Goal: Task Accomplishment & Management: Use online tool/utility

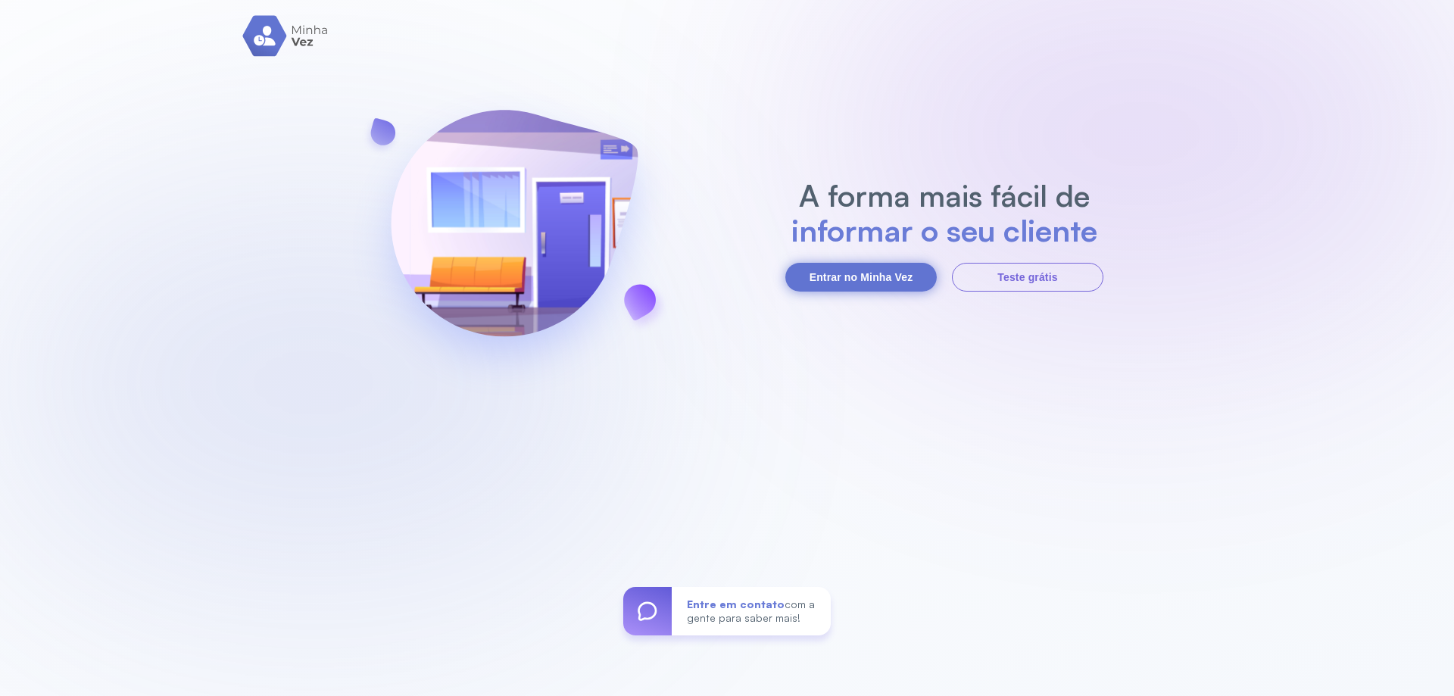
click at [870, 265] on button "Entrar no Minha Vez" at bounding box center [860, 277] width 151 height 29
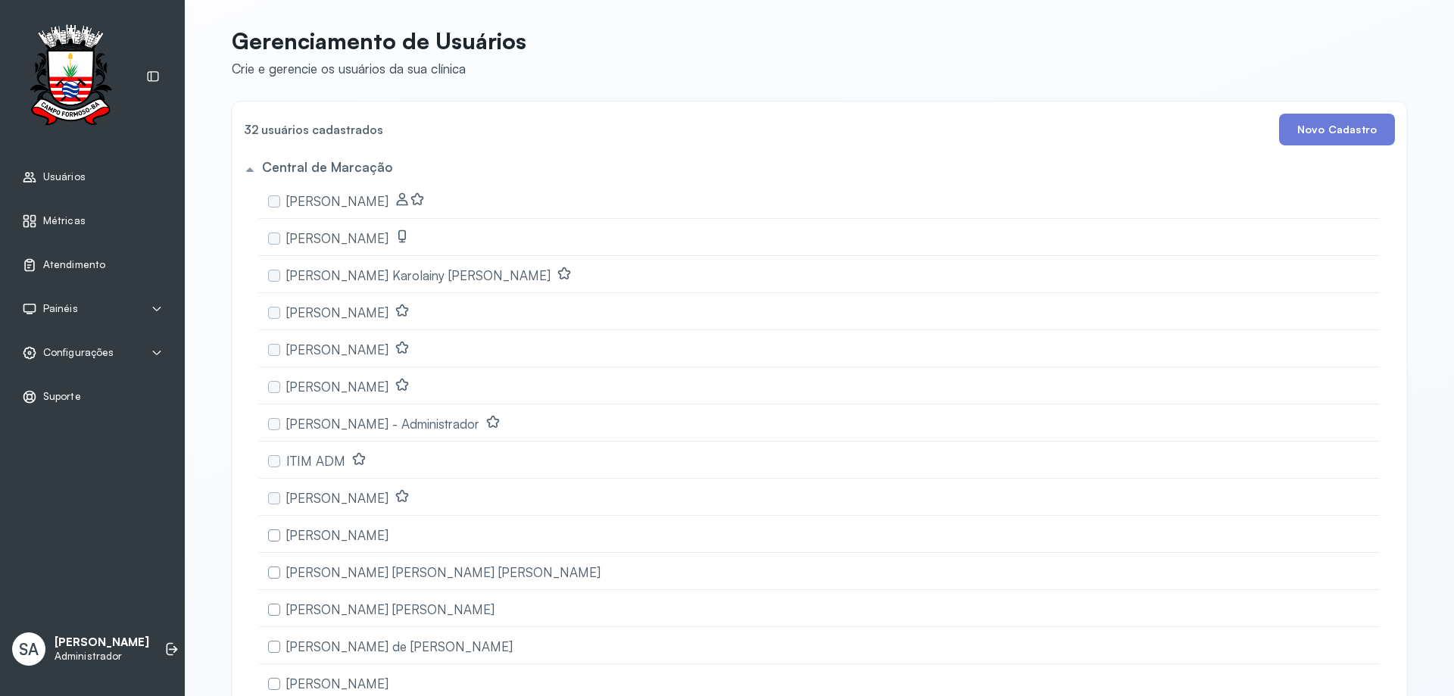
click at [63, 264] on span "Atendimento" at bounding box center [74, 264] width 62 height 13
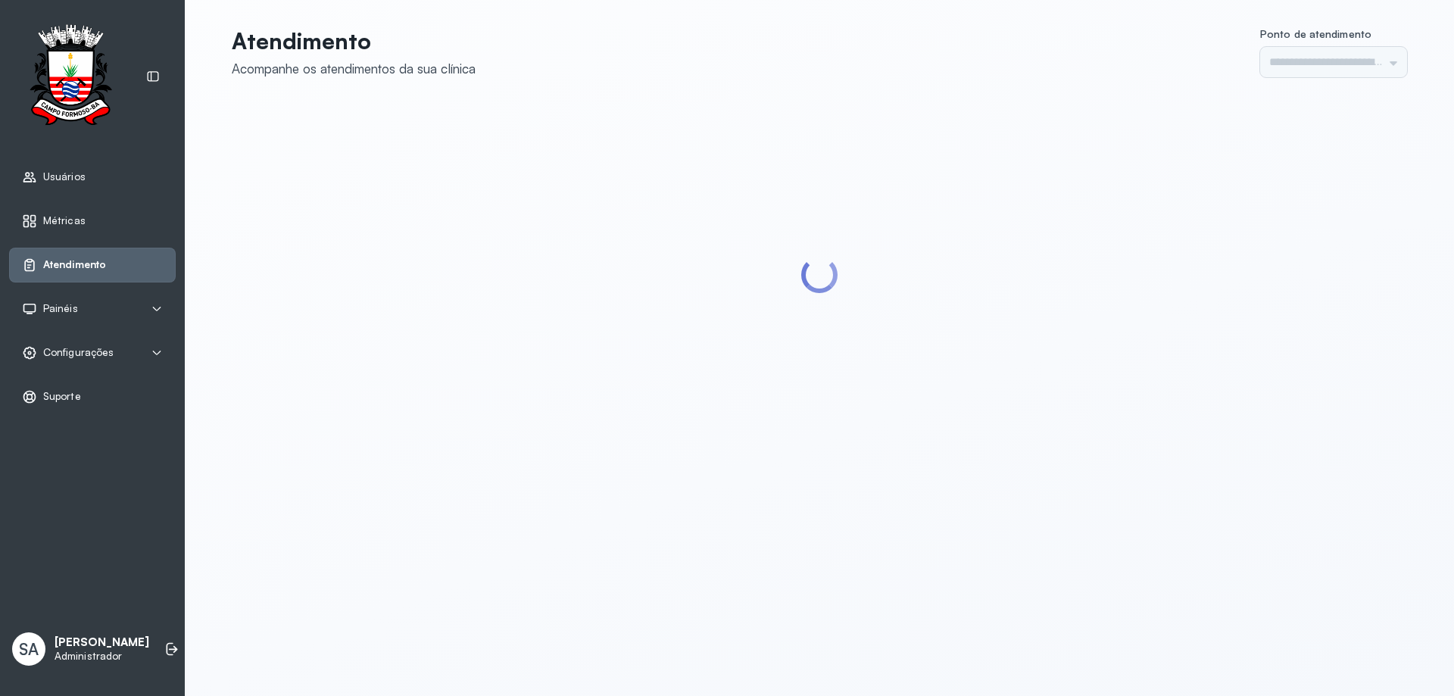
type input "******"
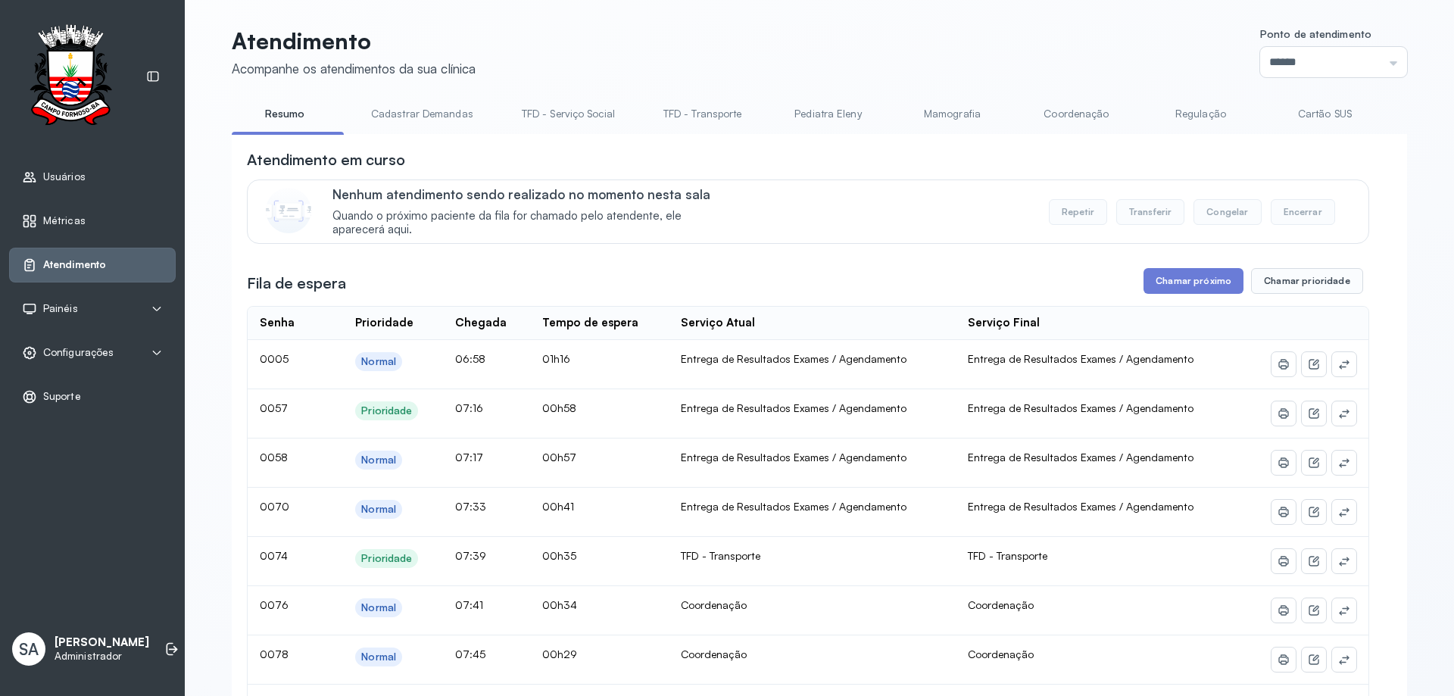
click at [1065, 117] on link "Coordenação" at bounding box center [1076, 113] width 106 height 25
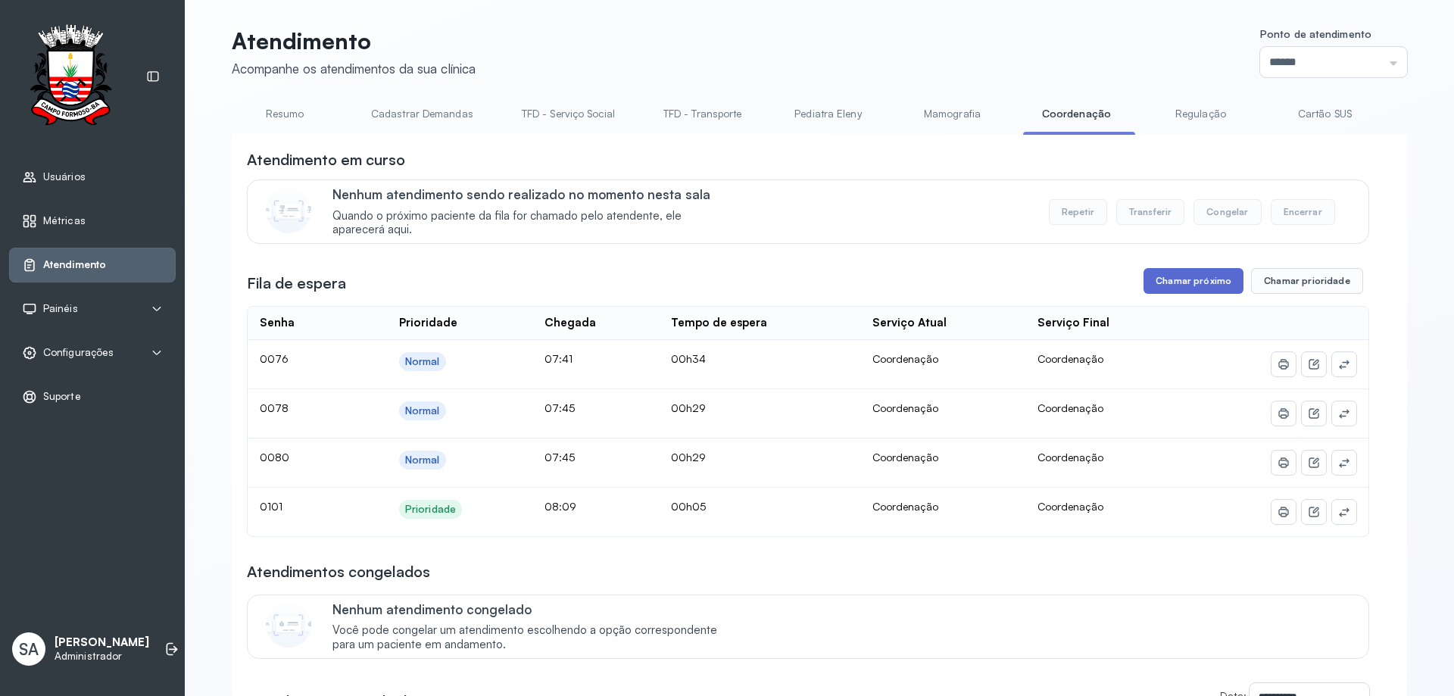
click at [1159, 281] on button "Chamar próximo" at bounding box center [1194, 281] width 100 height 26
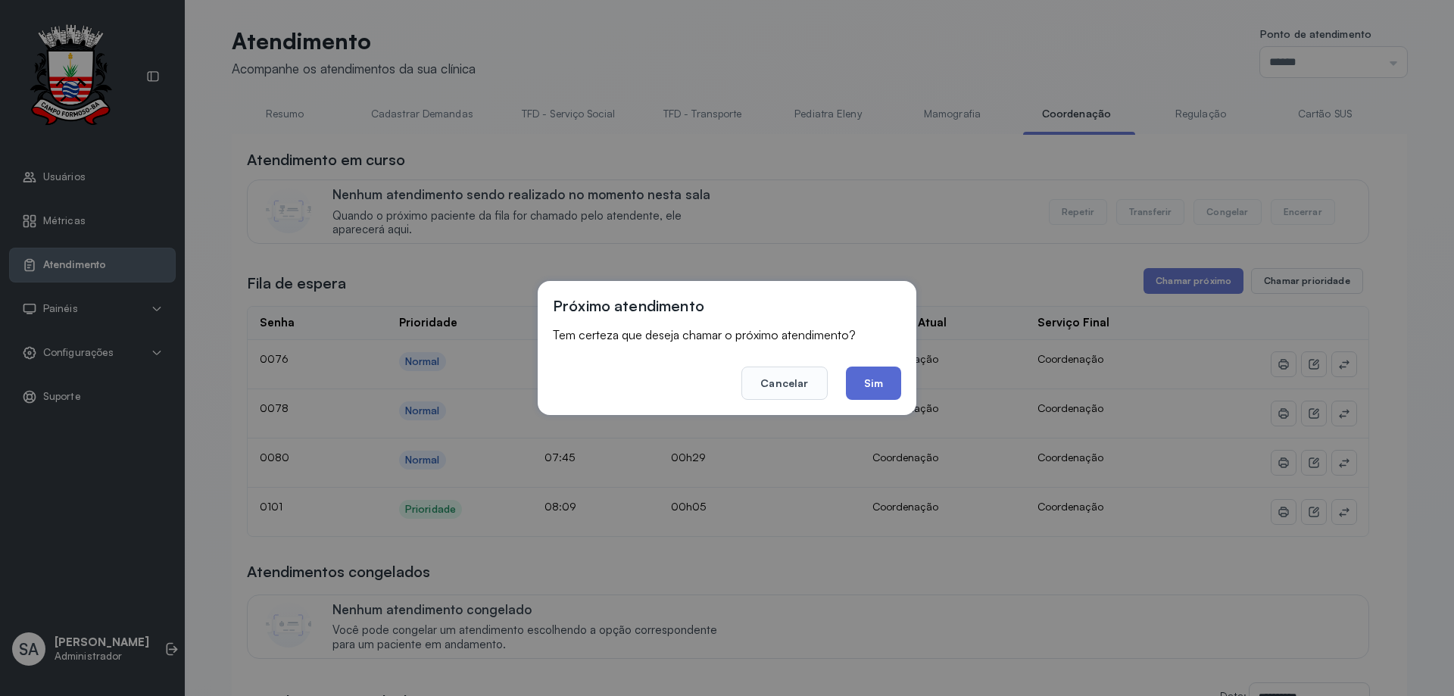
click at [879, 375] on button "Sim" at bounding box center [873, 383] width 55 height 33
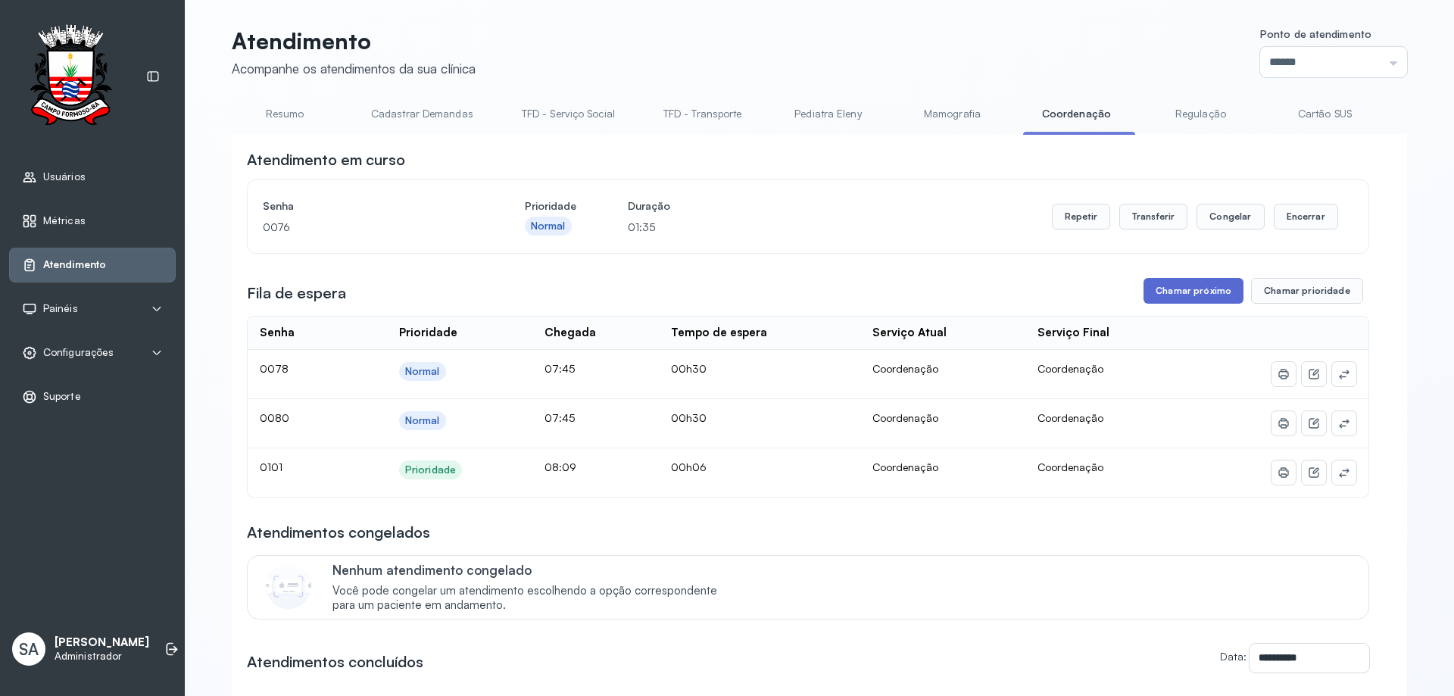
click at [1156, 294] on button "Chamar próximo" at bounding box center [1194, 291] width 100 height 26
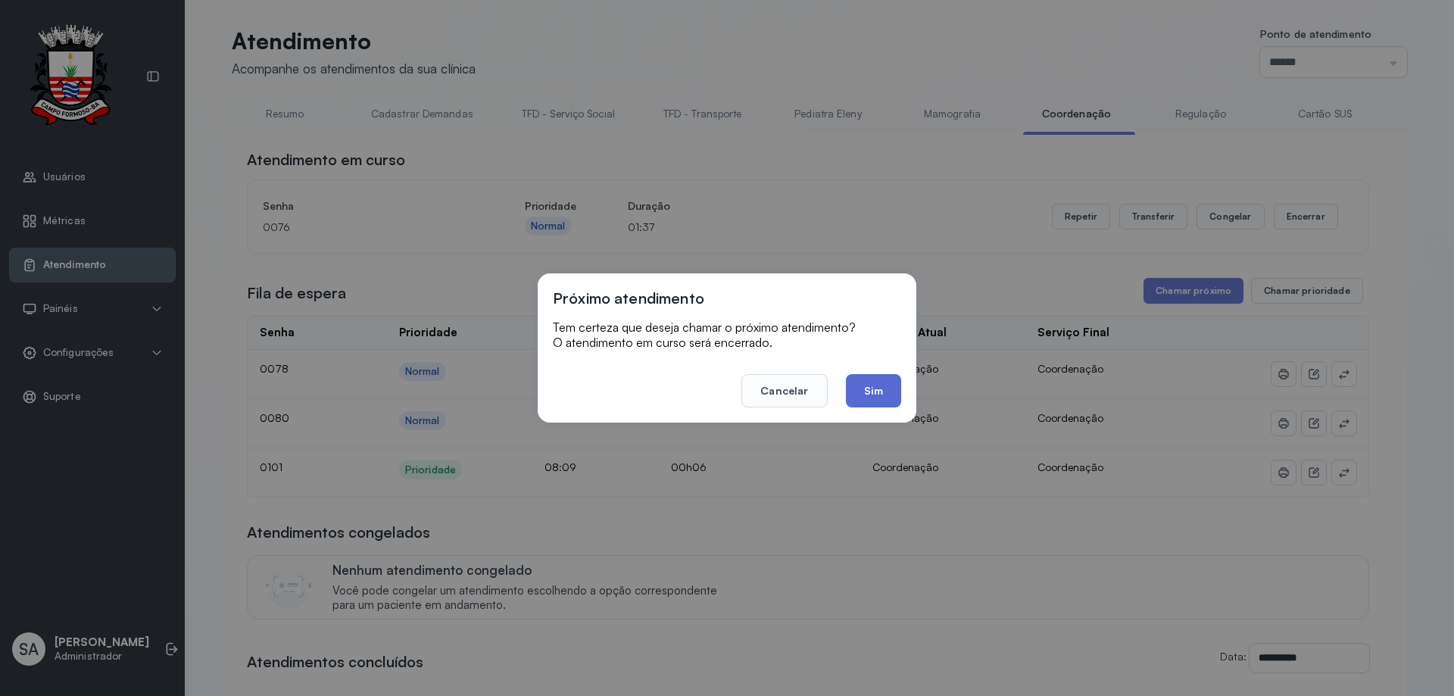
click at [863, 393] on button "Sim" at bounding box center [873, 390] width 55 height 33
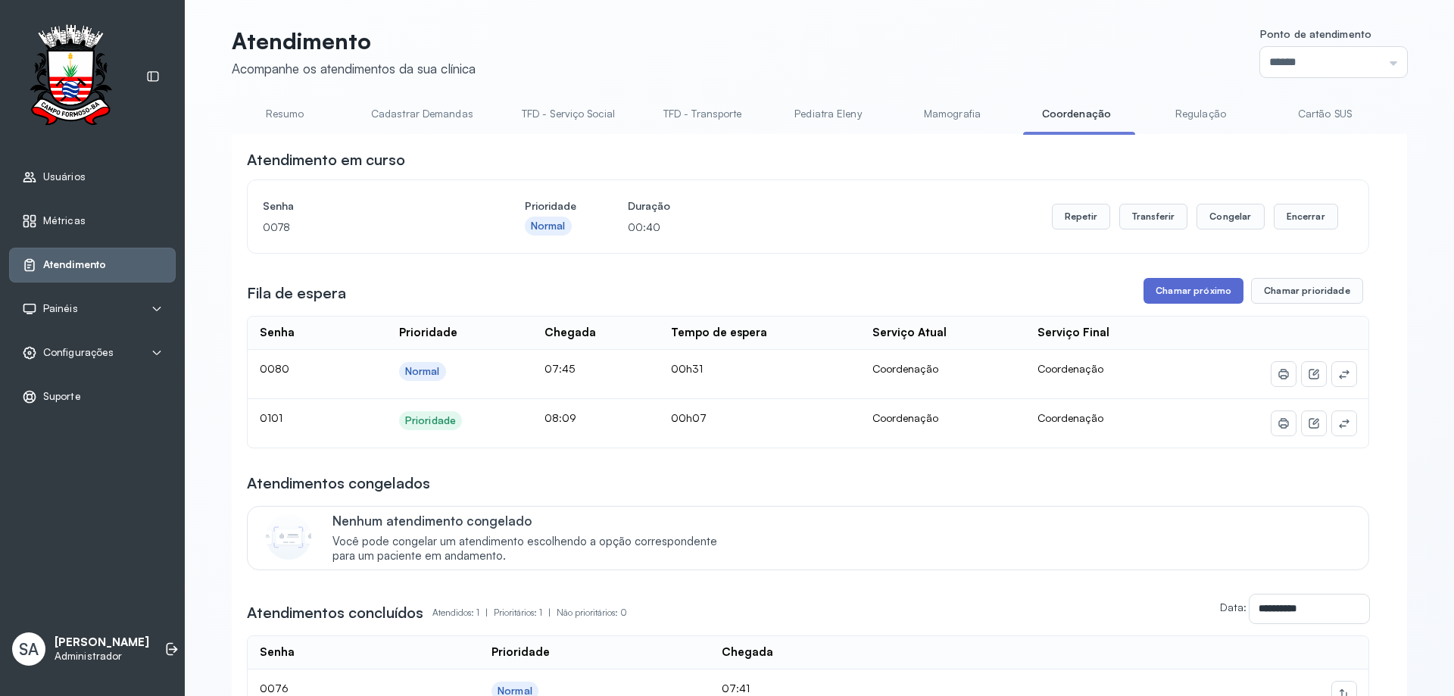
click at [1189, 299] on button "Chamar próximo" at bounding box center [1194, 291] width 100 height 26
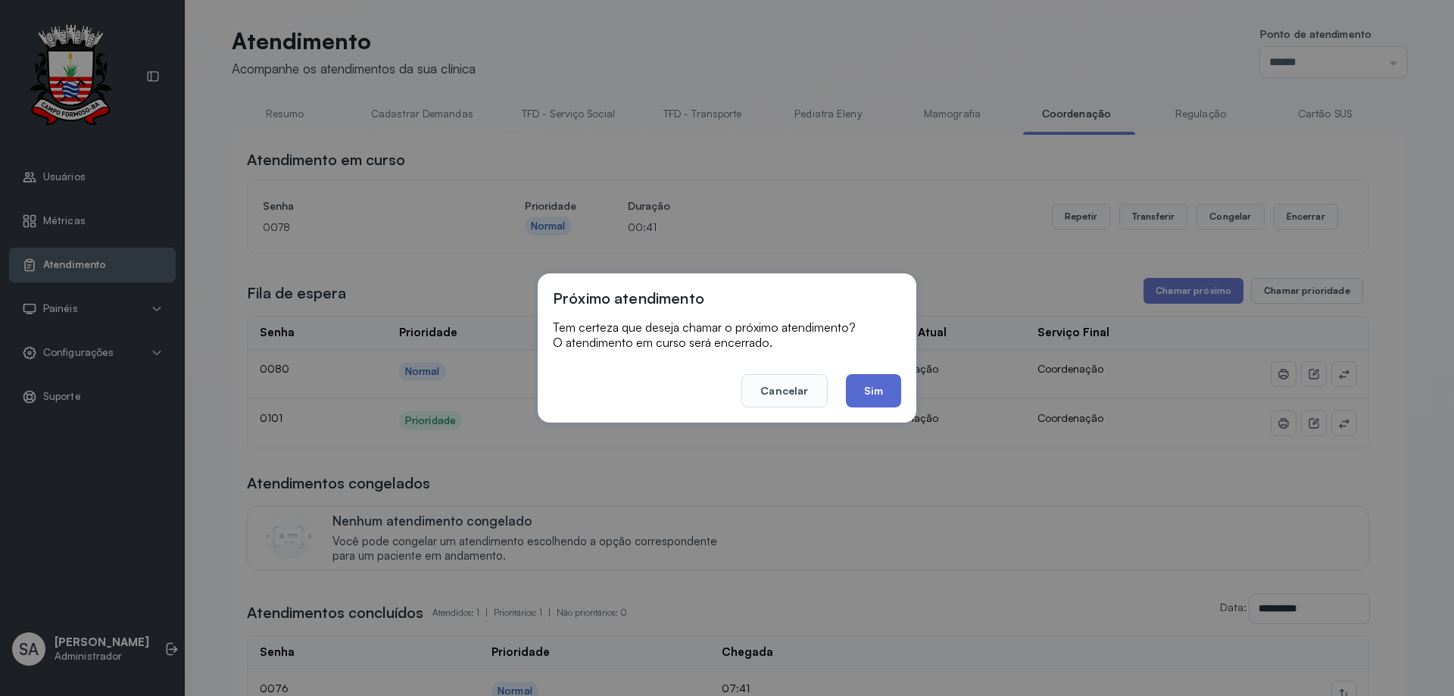
click at [893, 391] on button "Sim" at bounding box center [873, 390] width 55 height 33
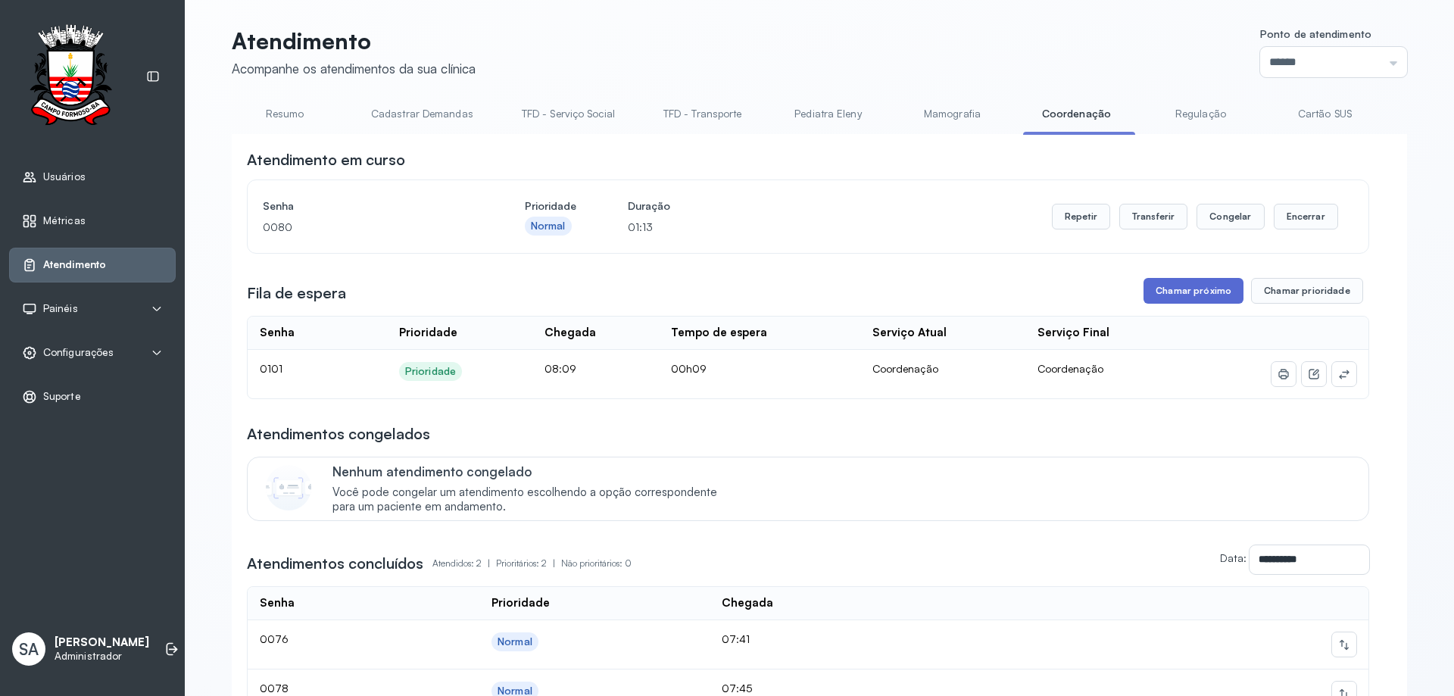
click at [1195, 290] on button "Chamar próximo" at bounding box center [1194, 291] width 100 height 26
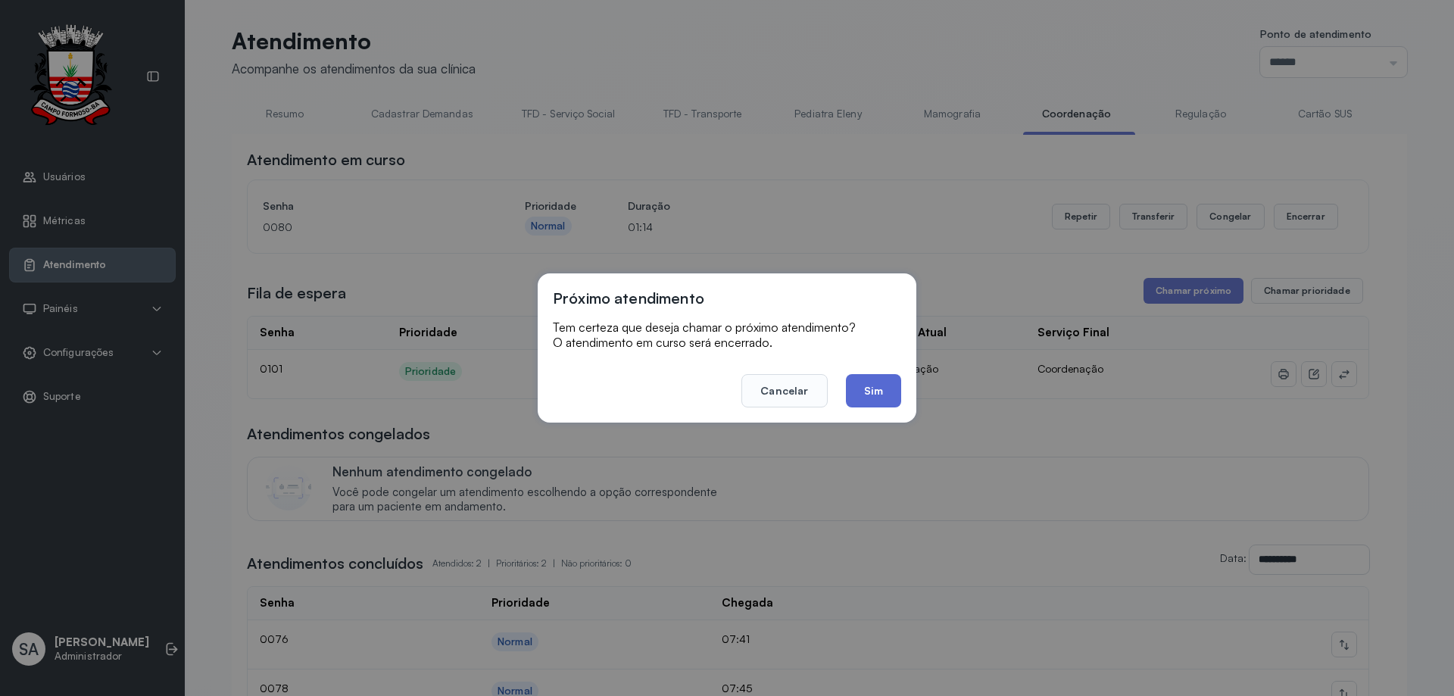
click at [870, 395] on button "Sim" at bounding box center [873, 390] width 55 height 33
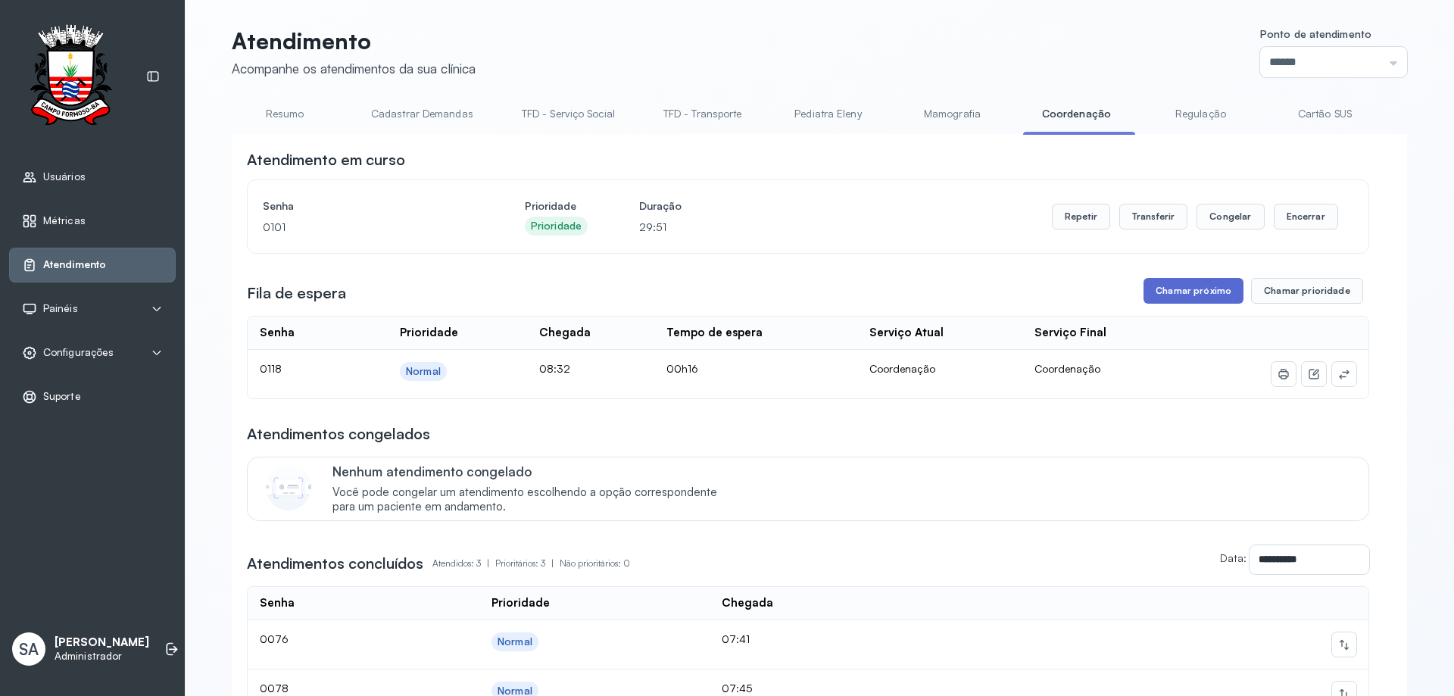
click at [1163, 296] on button "Chamar próximo" at bounding box center [1194, 291] width 100 height 26
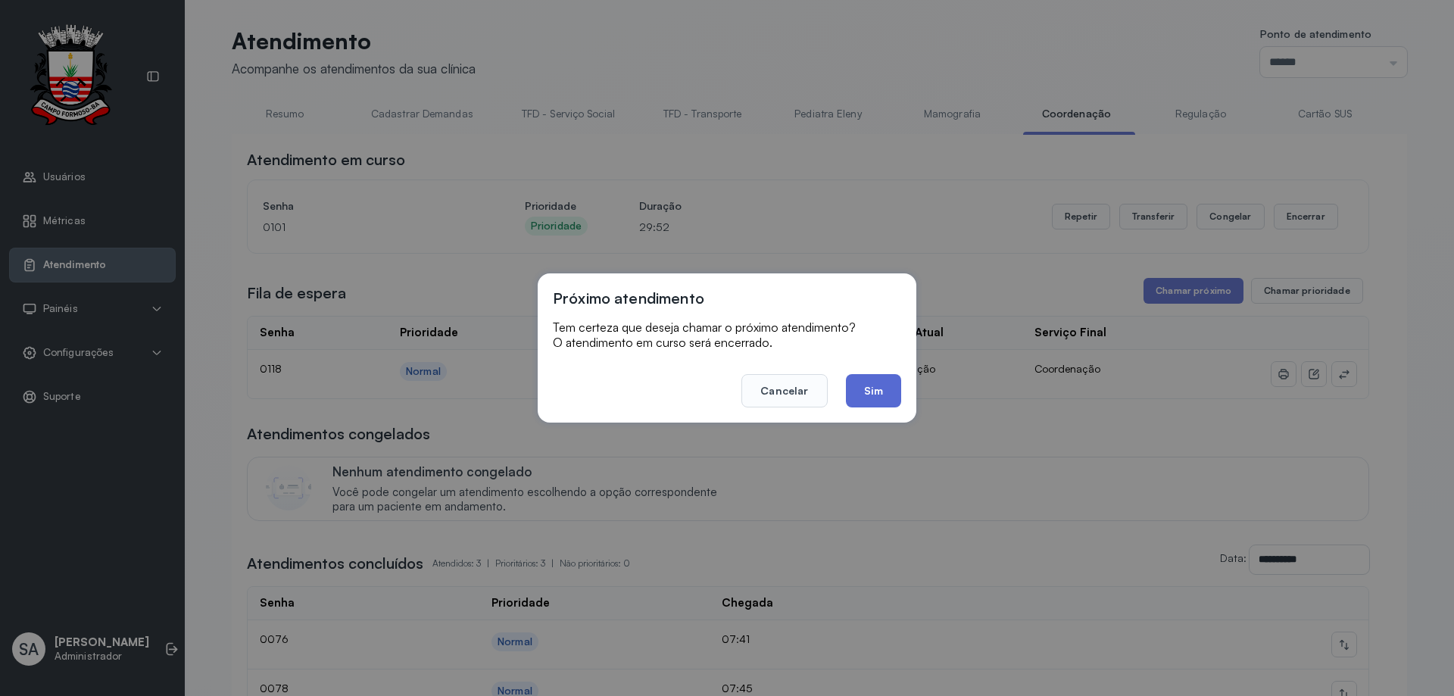
click at [876, 393] on button "Sim" at bounding box center [873, 390] width 55 height 33
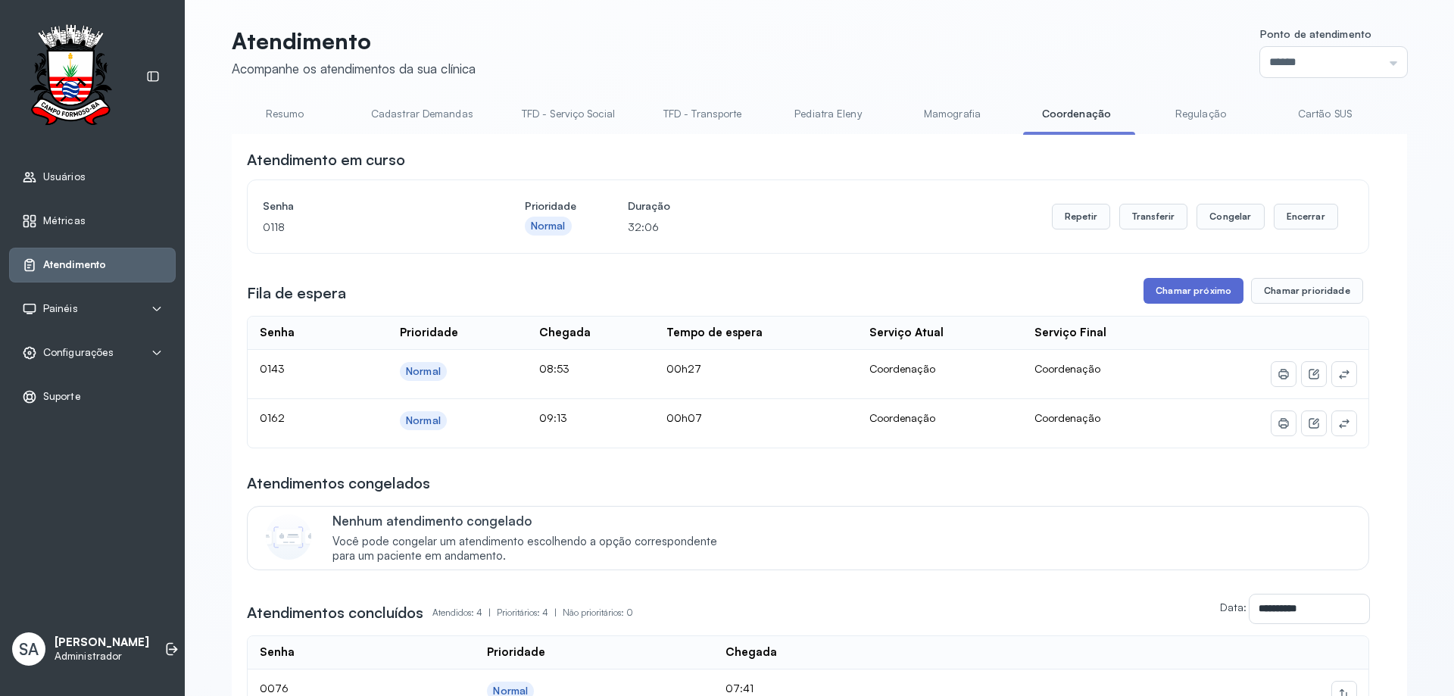
click at [1194, 298] on button "Chamar próximo" at bounding box center [1194, 291] width 100 height 26
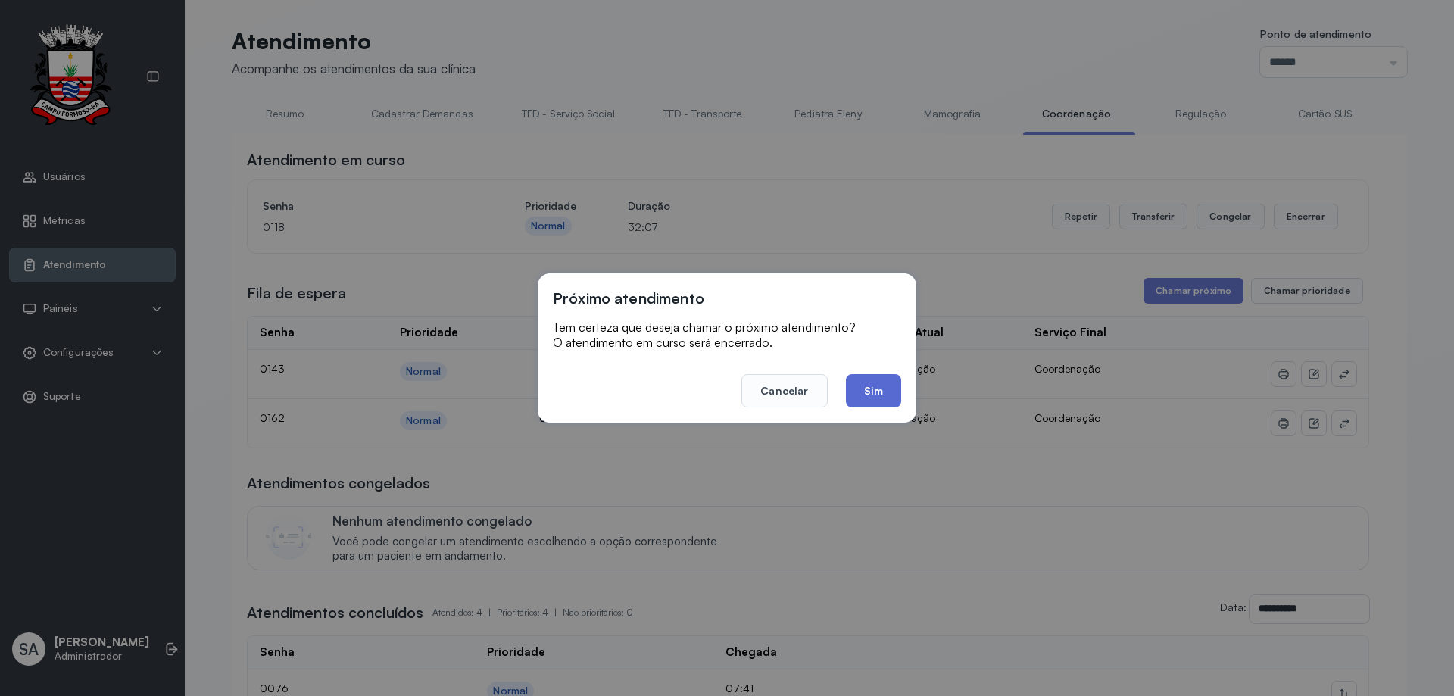
click at [892, 398] on button "Sim" at bounding box center [873, 390] width 55 height 33
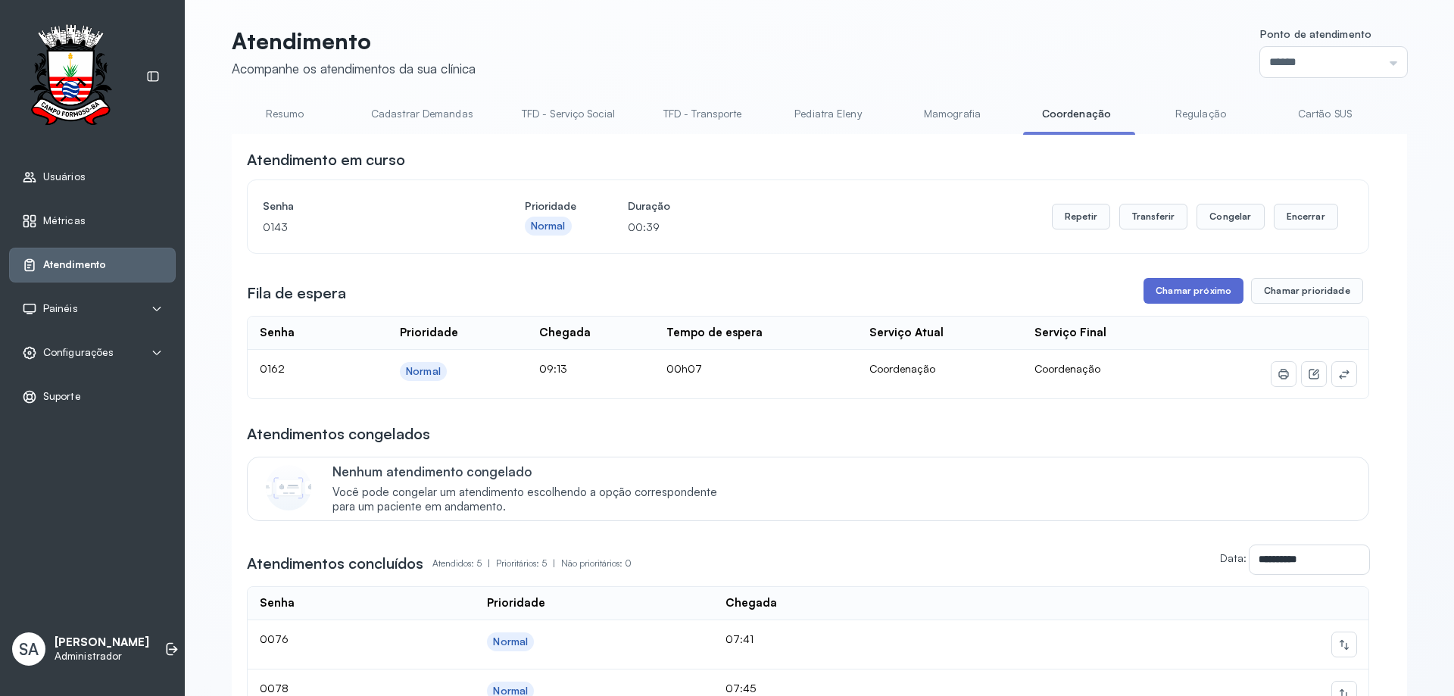
click at [1166, 291] on button "Chamar próximo" at bounding box center [1194, 291] width 100 height 26
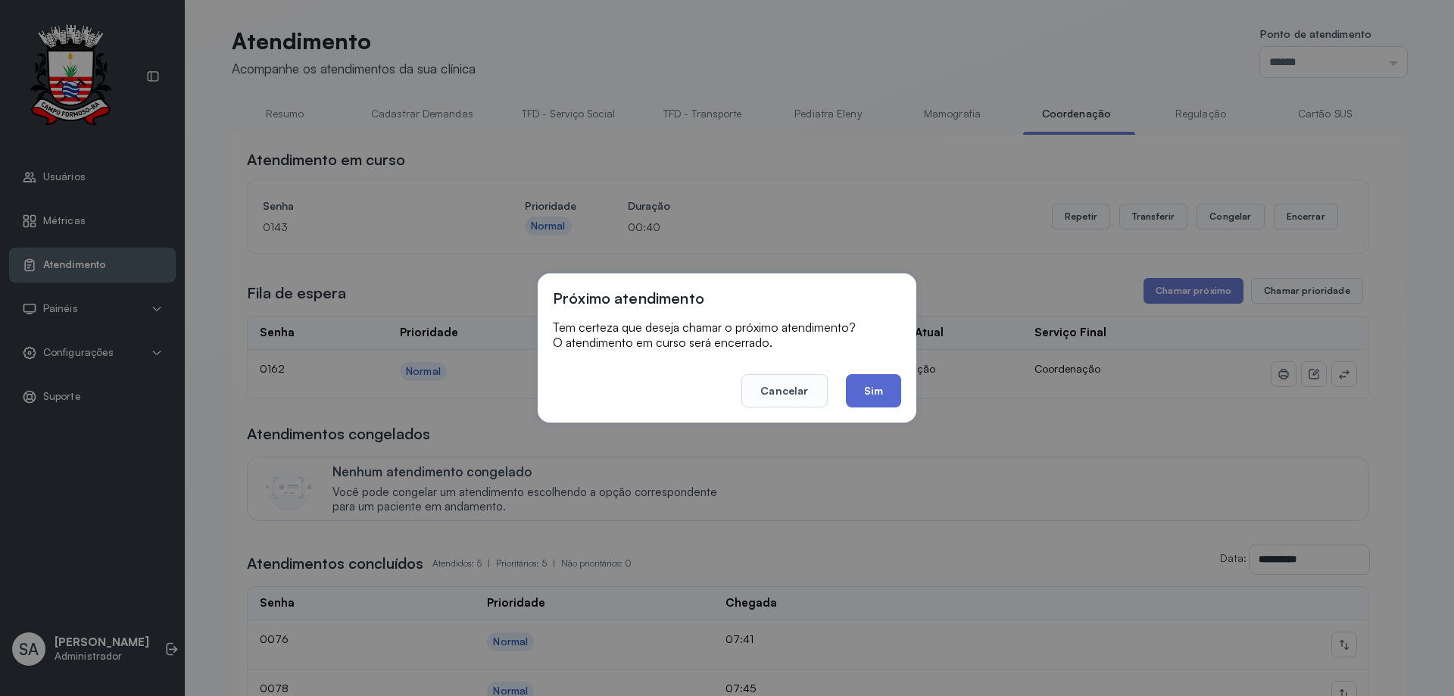
click at [876, 389] on button "Sim" at bounding box center [873, 390] width 55 height 33
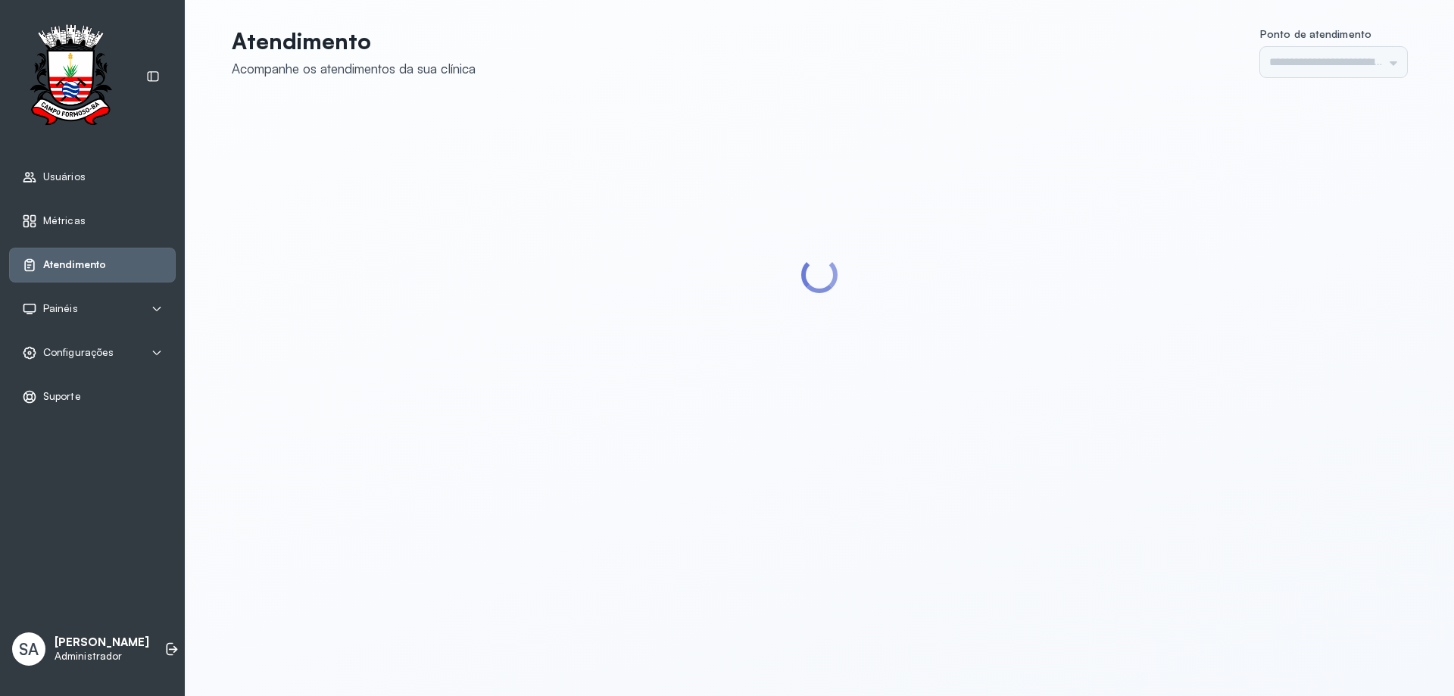
type input "******"
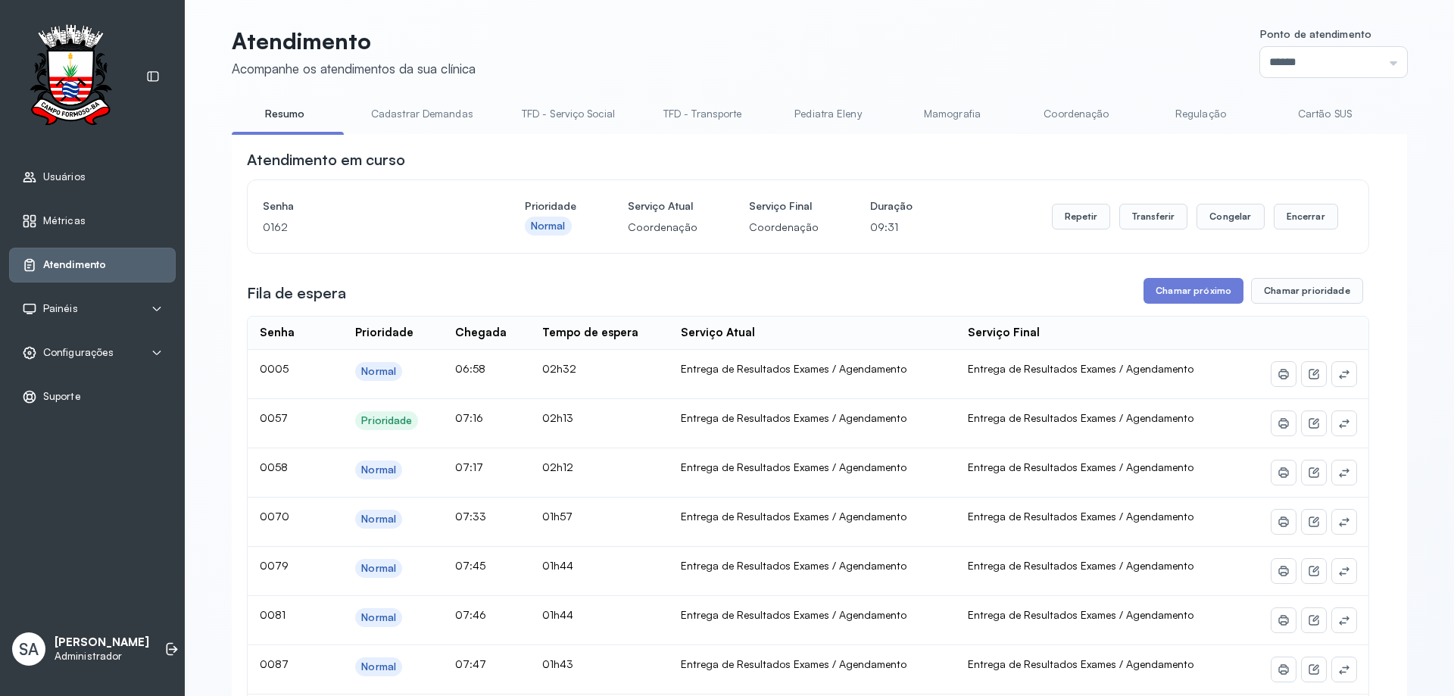
click at [1063, 112] on link "Coordenação" at bounding box center [1076, 113] width 106 height 25
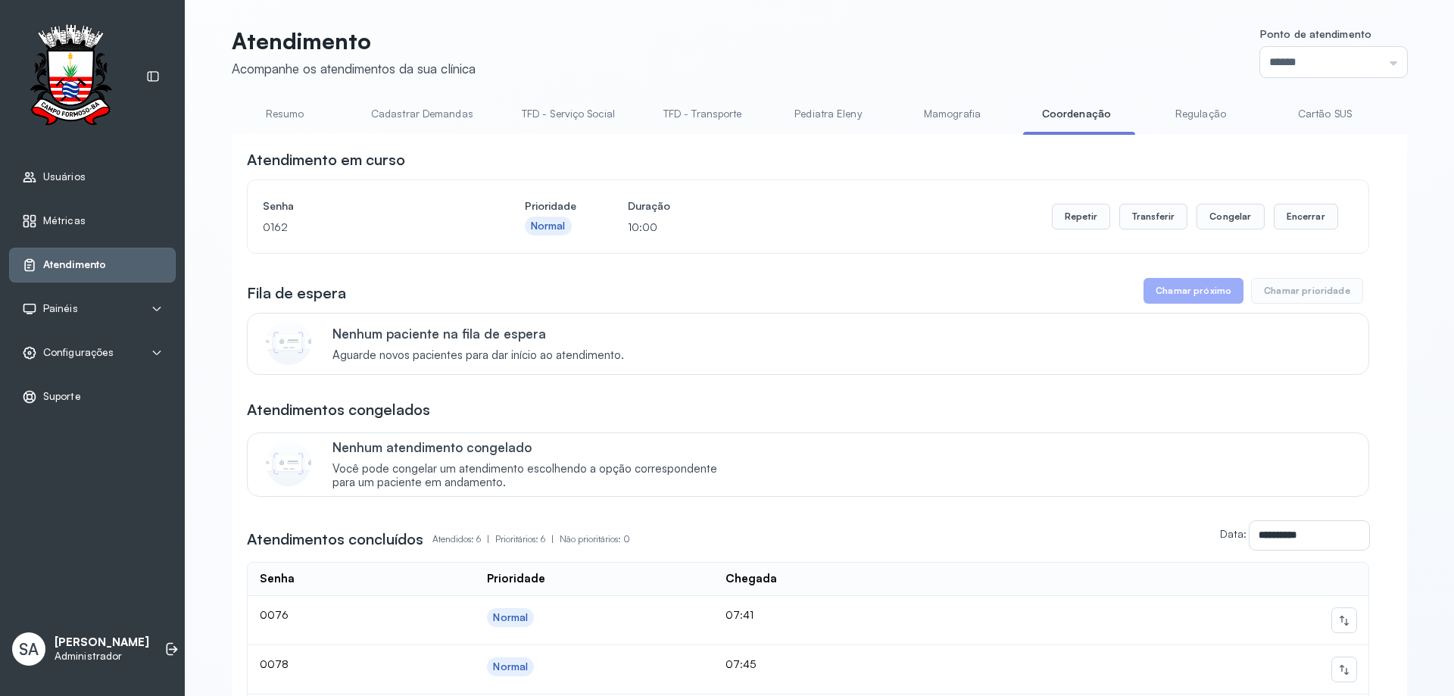
click at [1051, 111] on link "Coordenação" at bounding box center [1076, 113] width 106 height 25
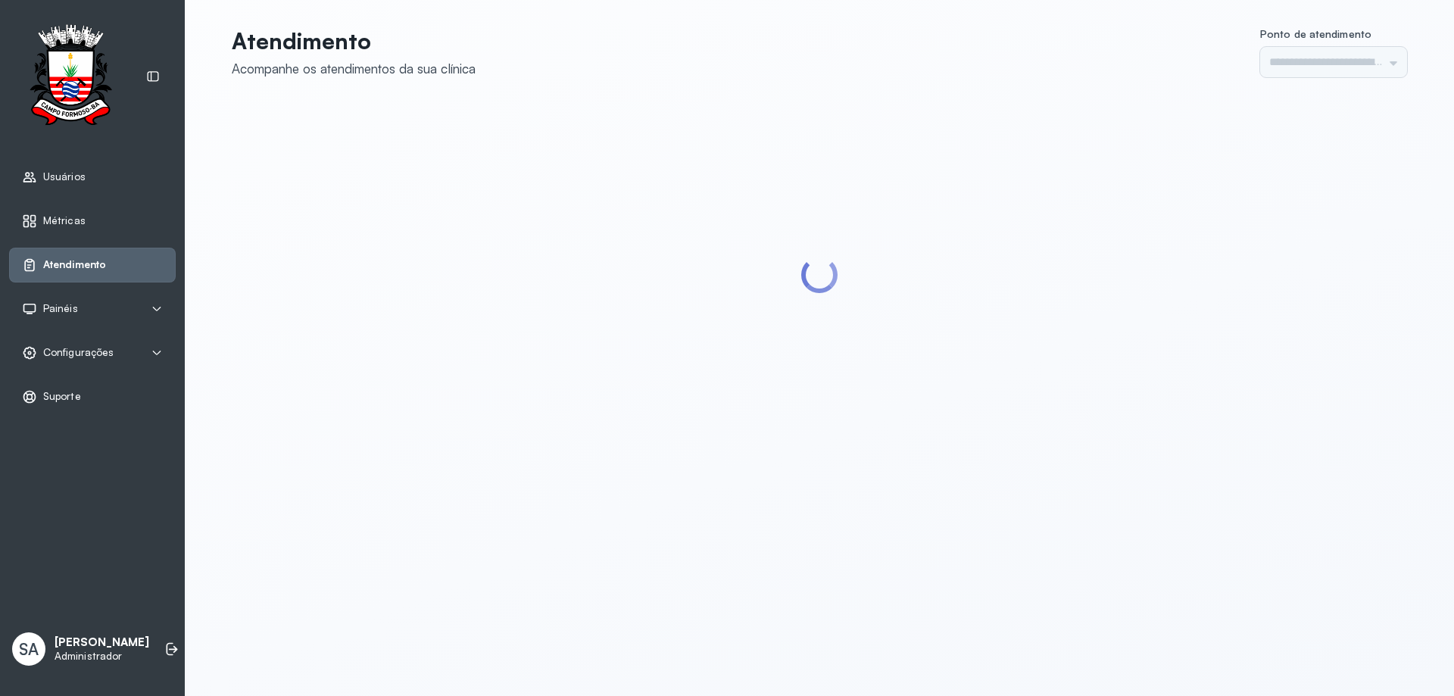
type input "******"
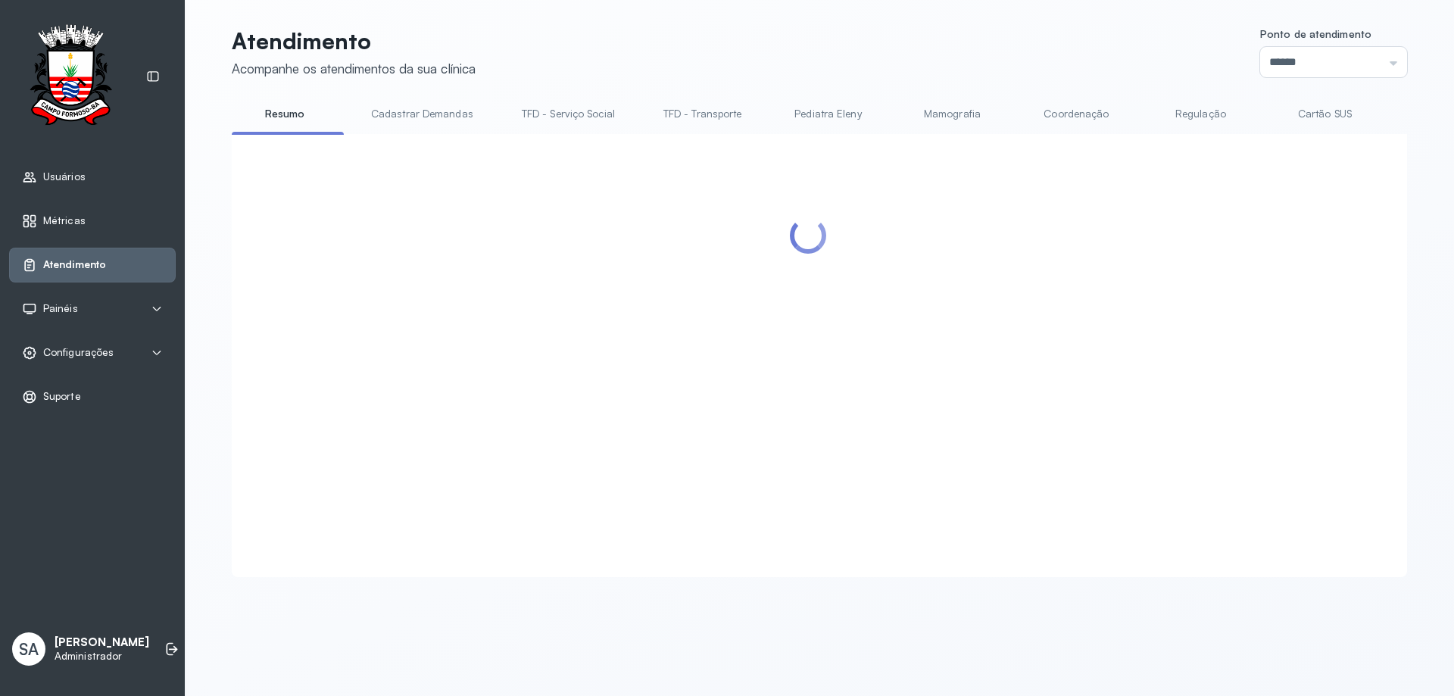
click at [1066, 115] on link "Coordenação" at bounding box center [1076, 113] width 106 height 25
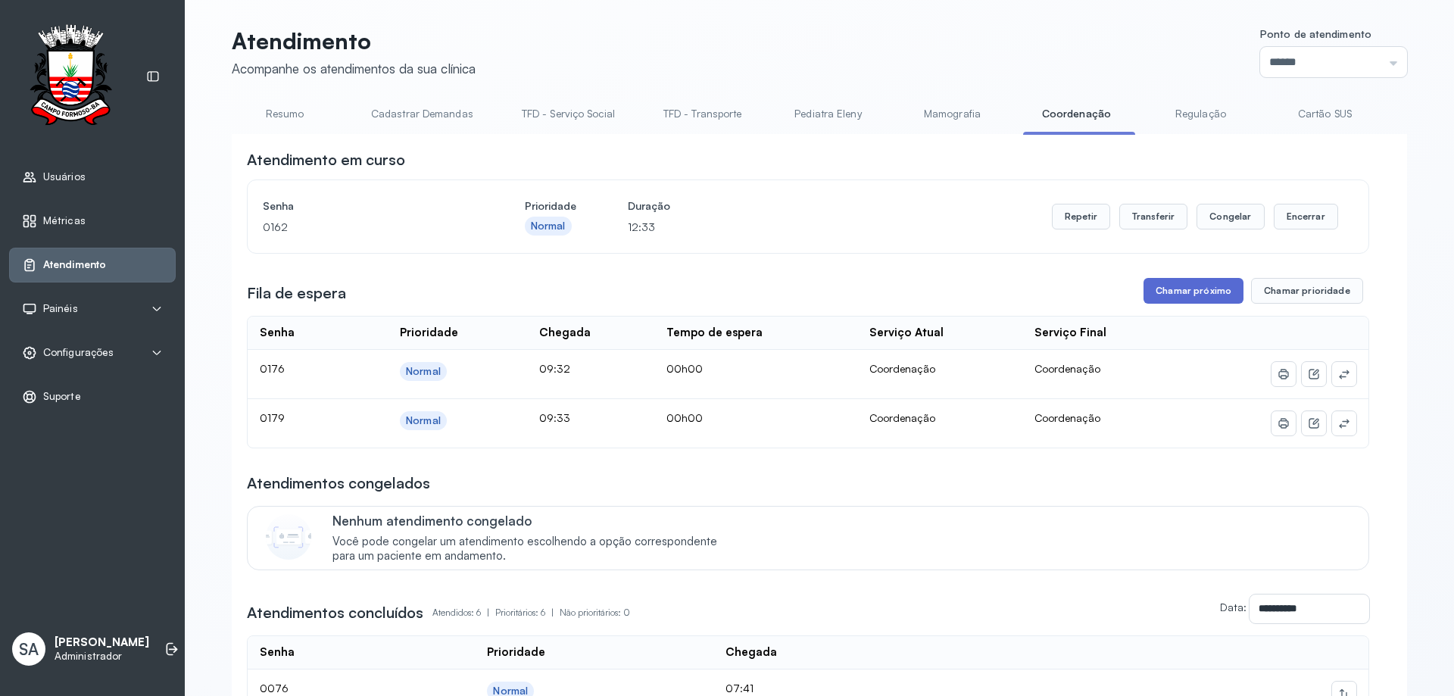
click at [1188, 295] on button "Chamar próximo" at bounding box center [1194, 291] width 100 height 26
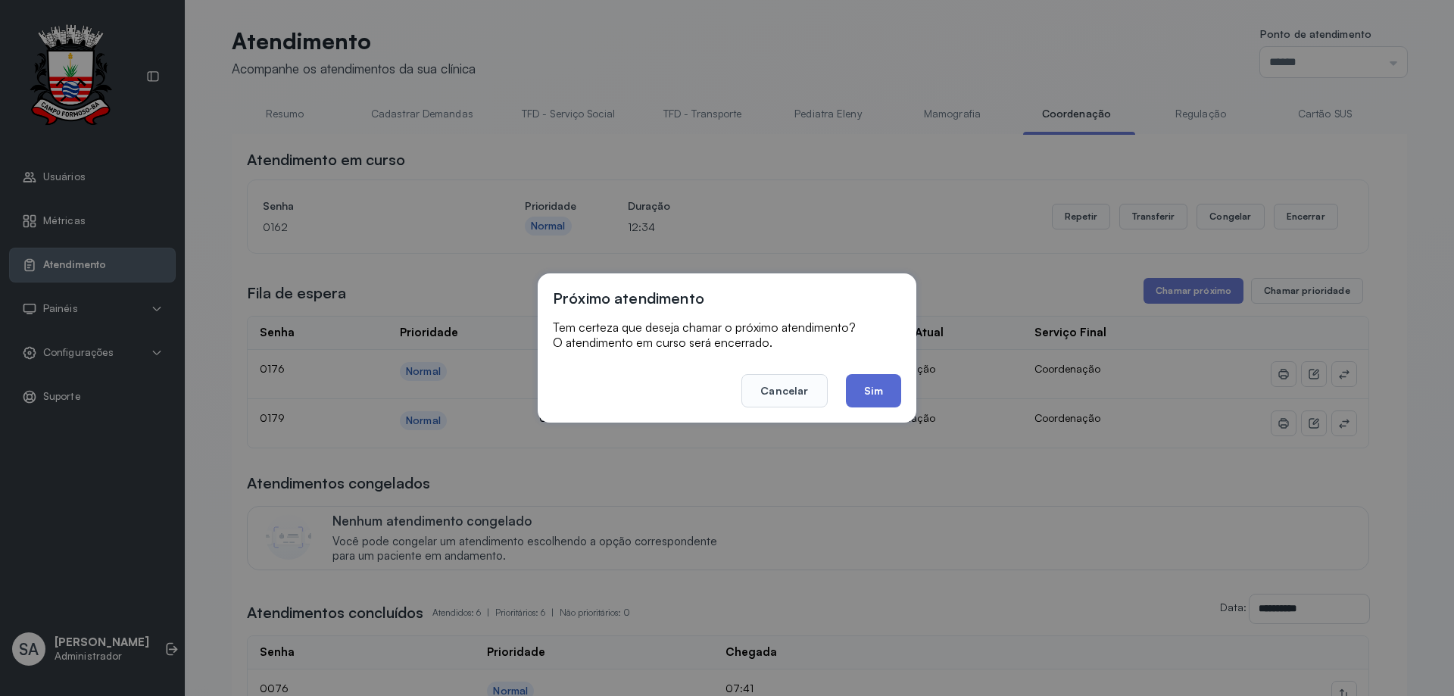
click at [870, 392] on button "Sim" at bounding box center [873, 390] width 55 height 33
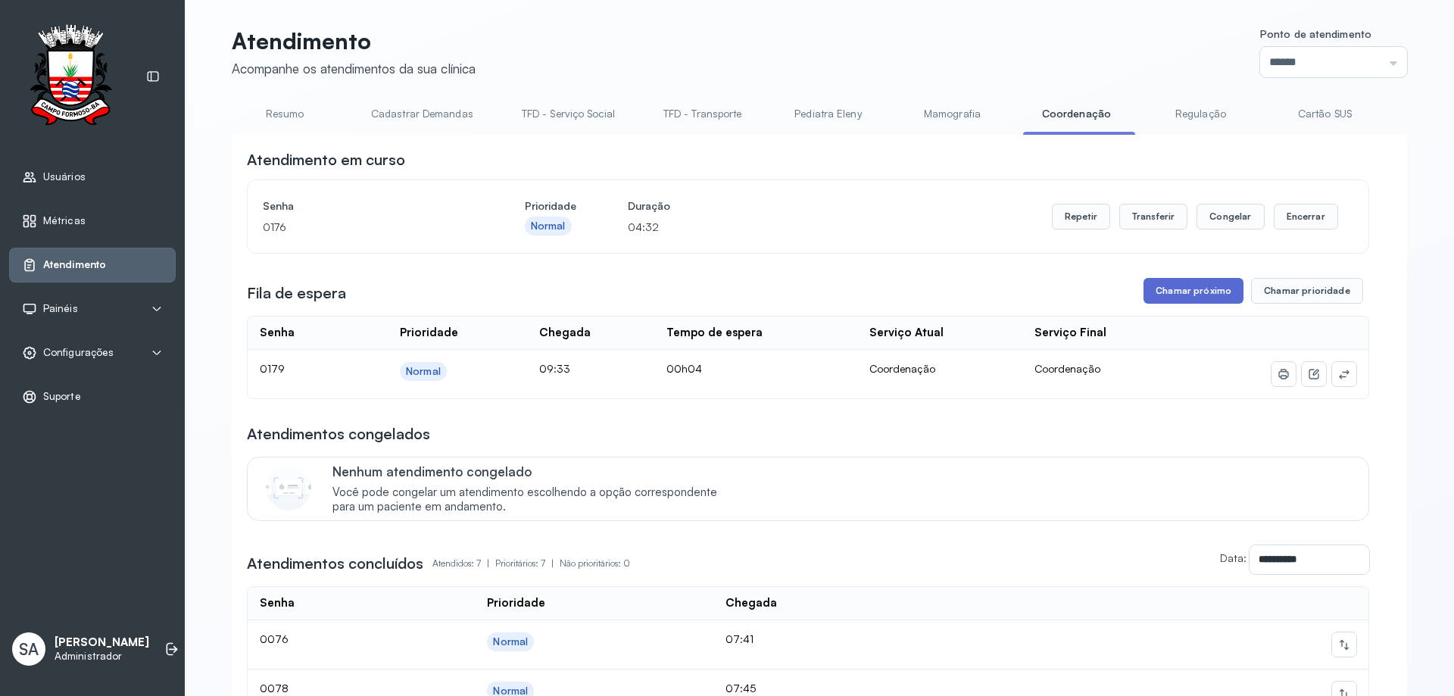
click at [1179, 295] on button "Chamar próximo" at bounding box center [1194, 291] width 100 height 26
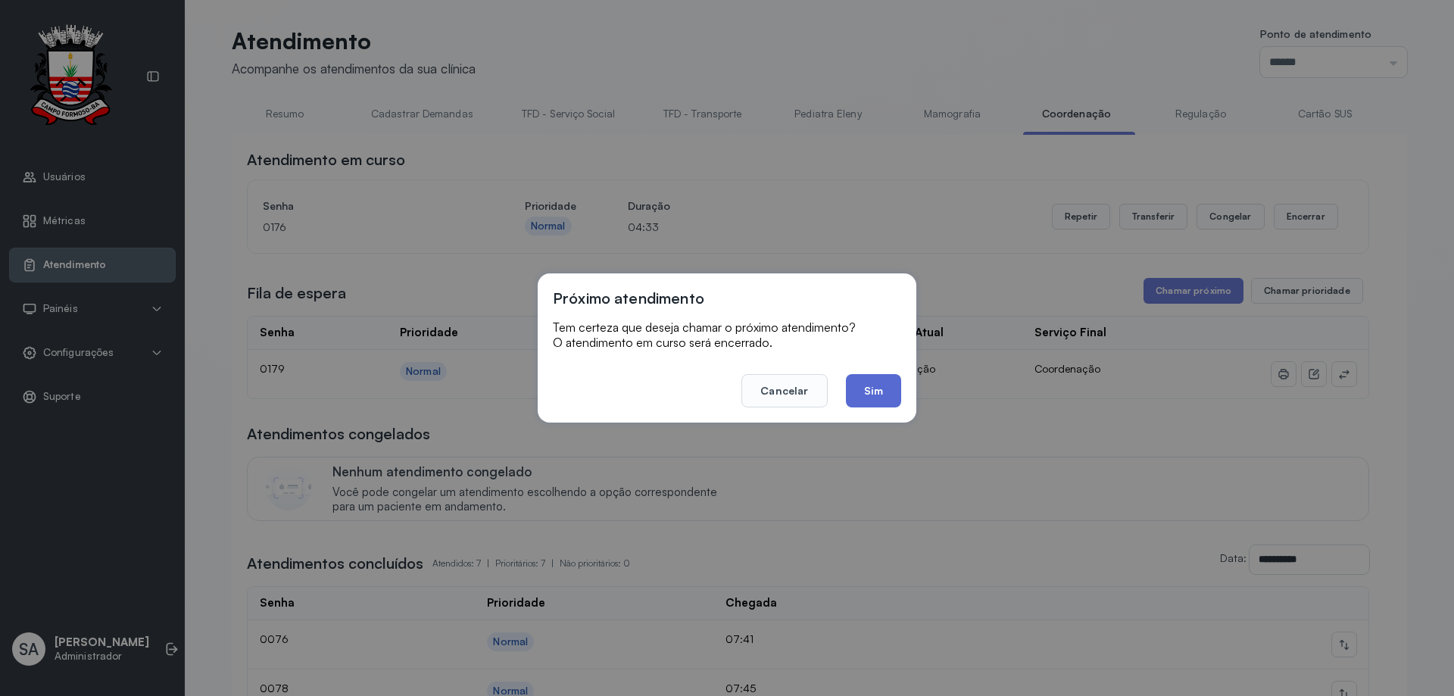
click at [867, 392] on button "Sim" at bounding box center [873, 390] width 55 height 33
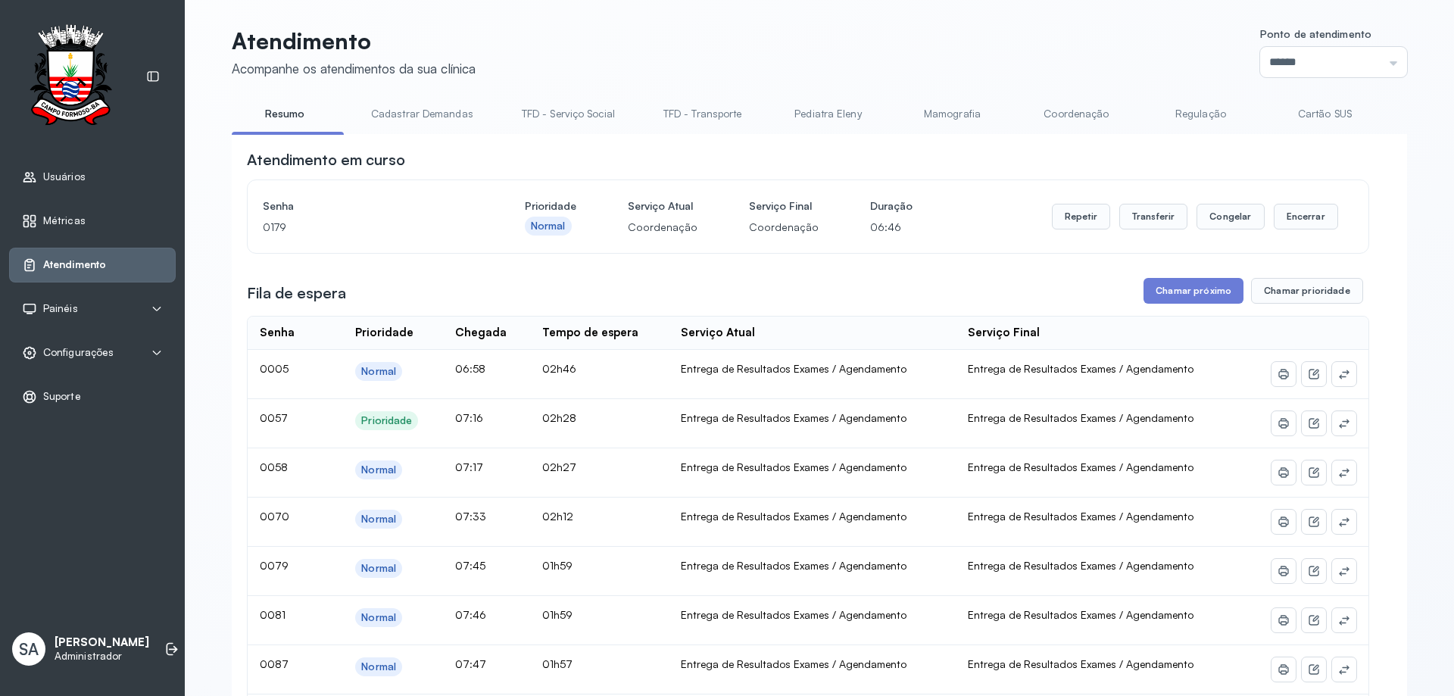
click at [1060, 115] on link "Coordenação" at bounding box center [1076, 113] width 106 height 25
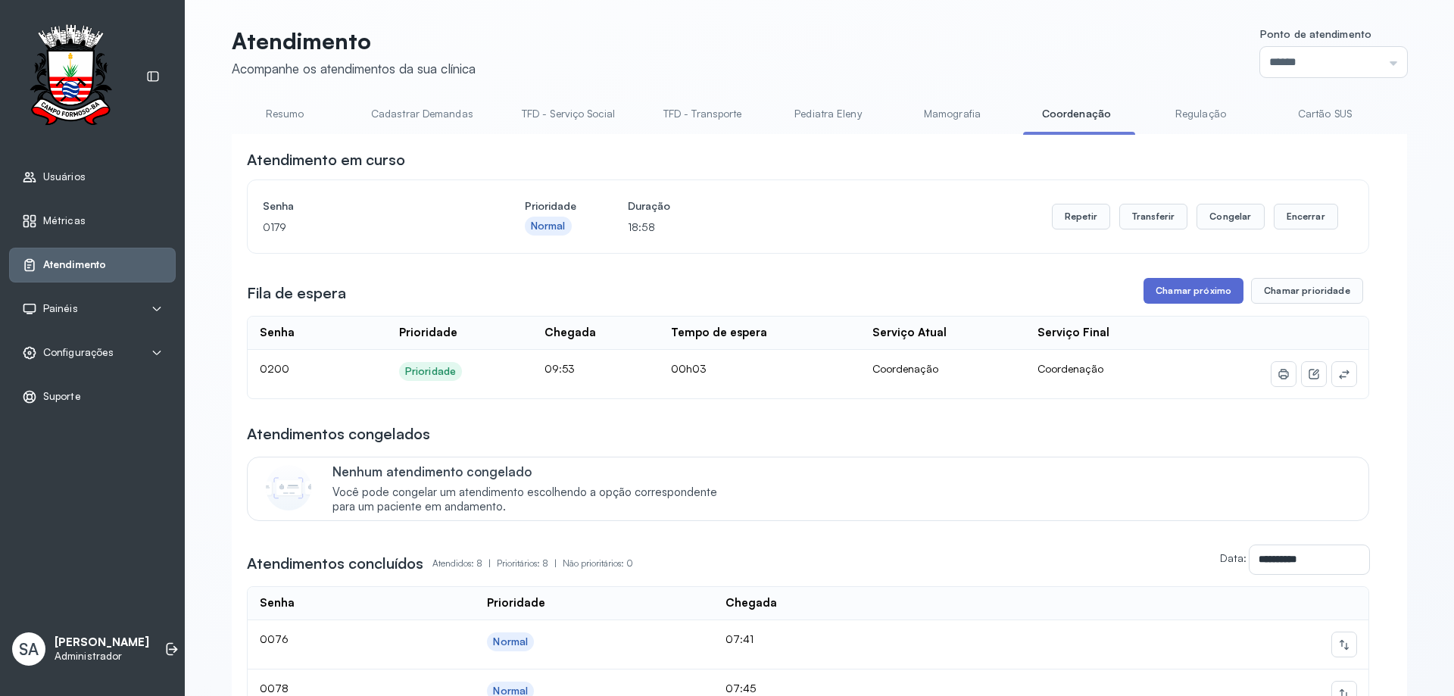
click at [1192, 295] on button "Chamar próximo" at bounding box center [1194, 291] width 100 height 26
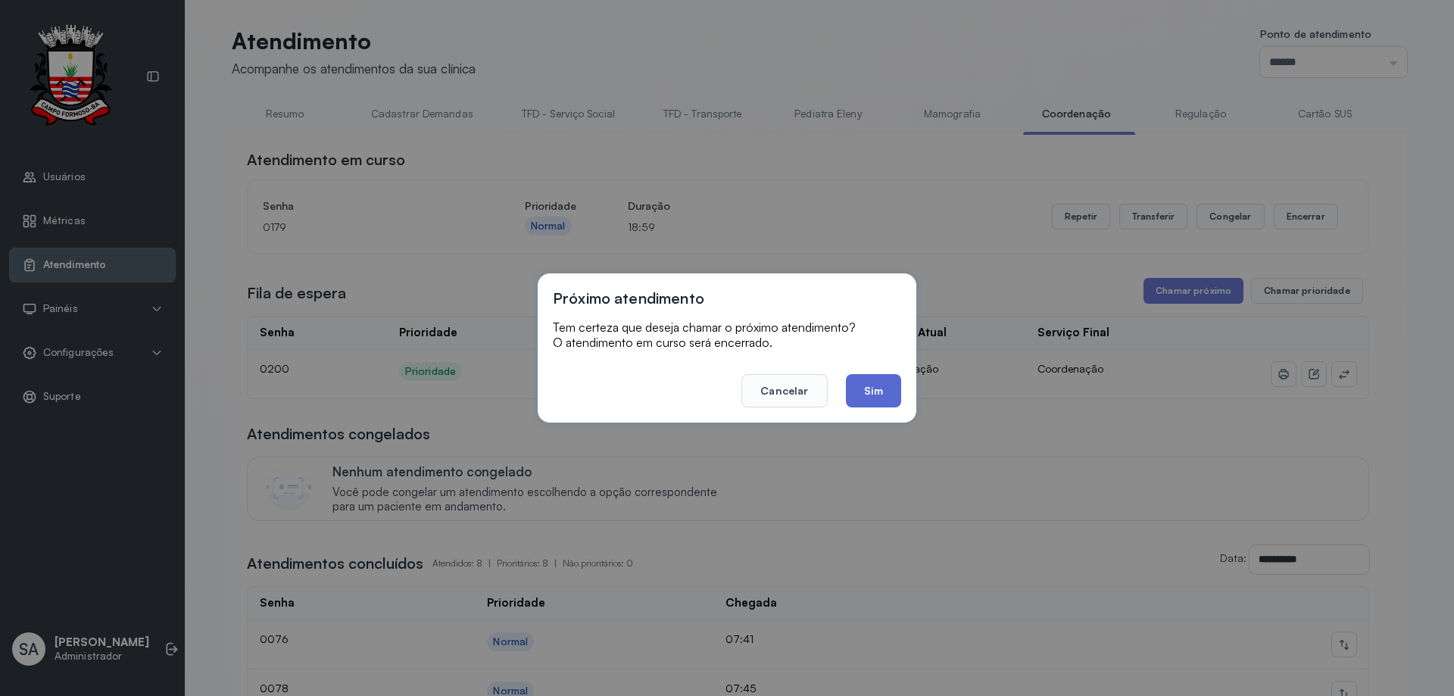
click at [887, 392] on button "Sim" at bounding box center [873, 390] width 55 height 33
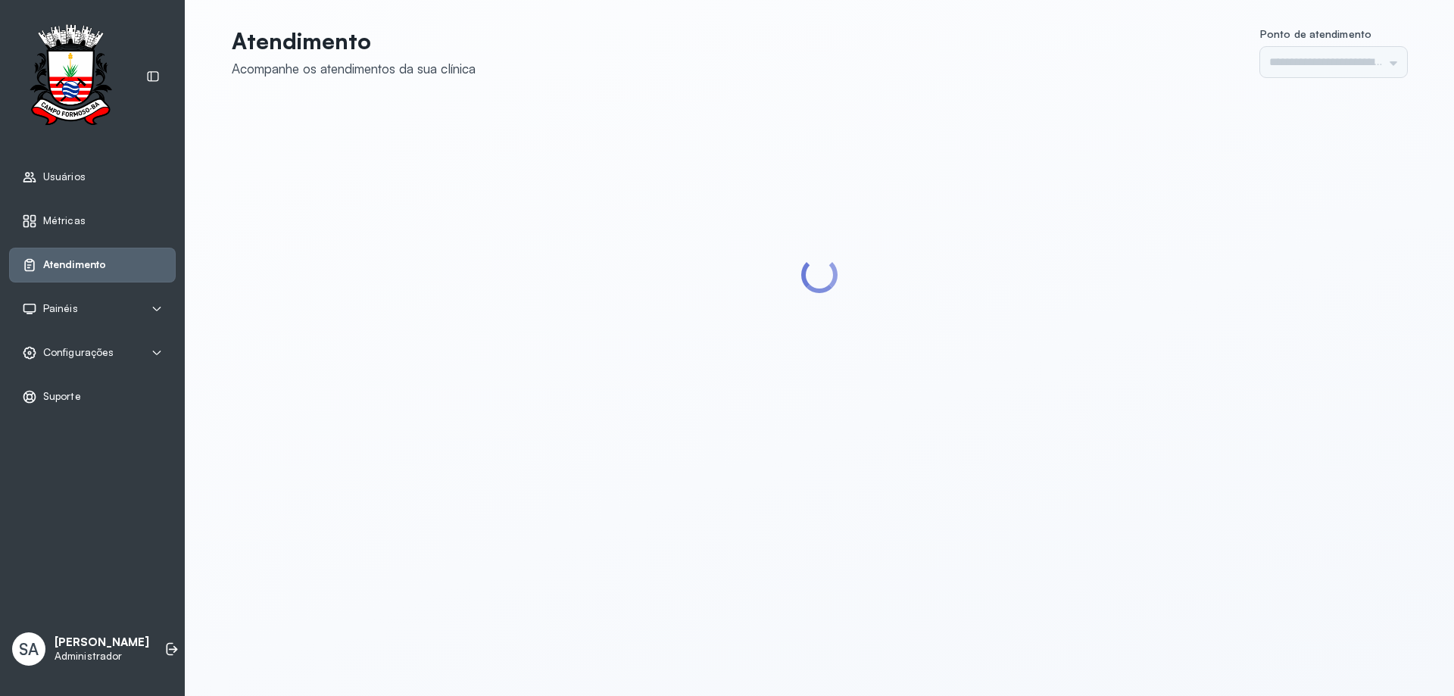
type input "******"
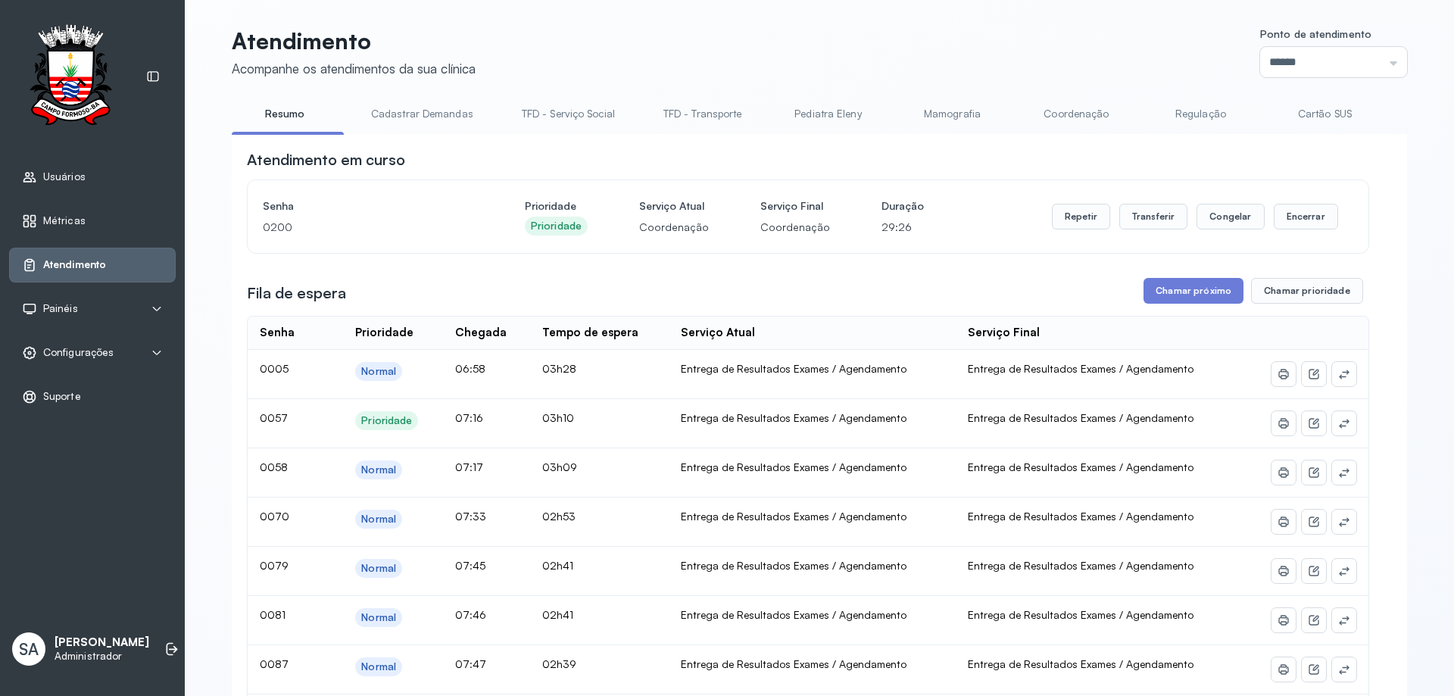
click at [1057, 109] on link "Coordenação" at bounding box center [1076, 113] width 106 height 25
